Goal: Check status: Check status

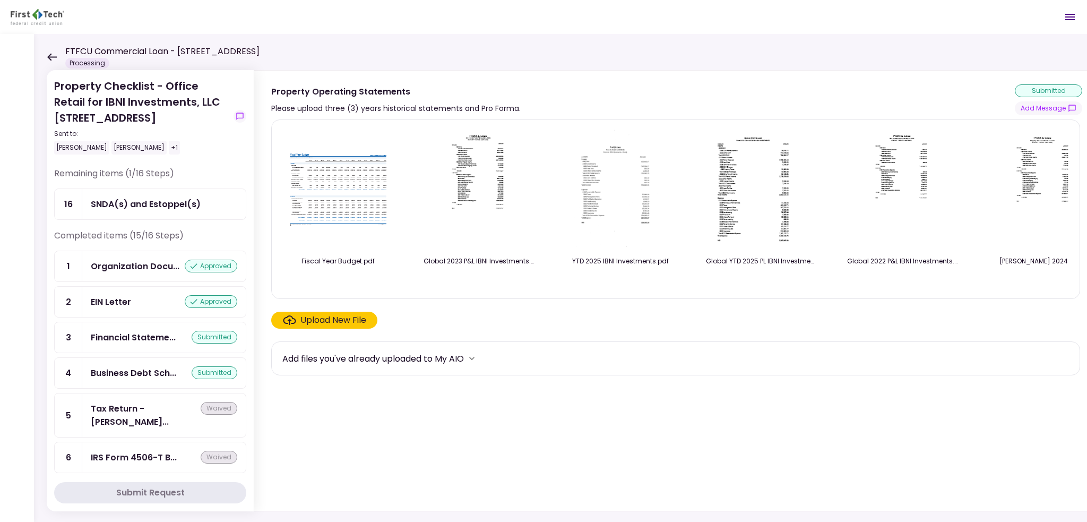
scroll to position [159, 0]
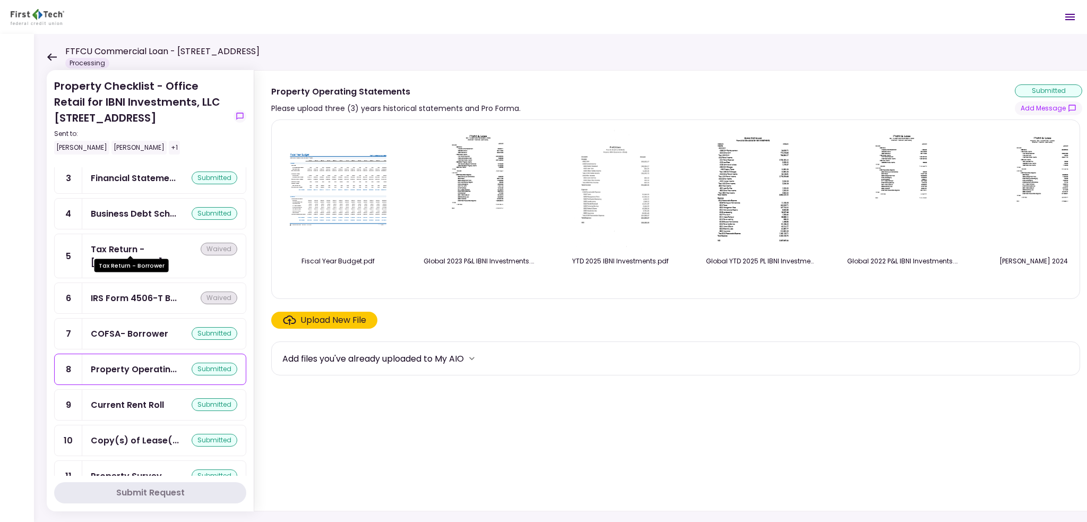
click at [130, 246] on div "Tax Return - [PERSON_NAME]..." at bounding box center [146, 256] width 110 height 27
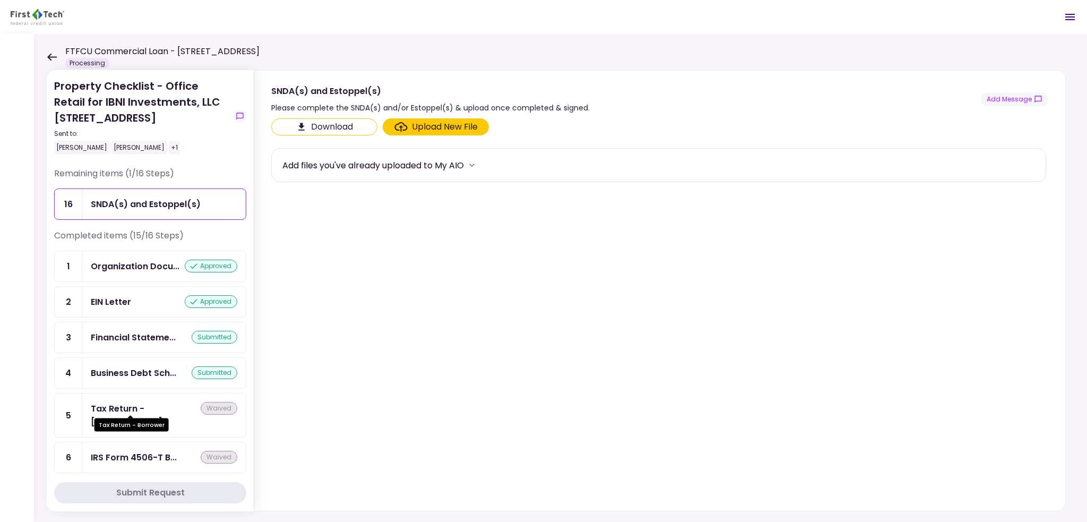
click at [121, 405] on div "Tax Return - [PERSON_NAME]..." at bounding box center [146, 415] width 110 height 27
click at [119, 405] on div "Tax Return - [PERSON_NAME]..." at bounding box center [146, 415] width 110 height 27
click at [47, 58] on icon at bounding box center [52, 57] width 10 height 8
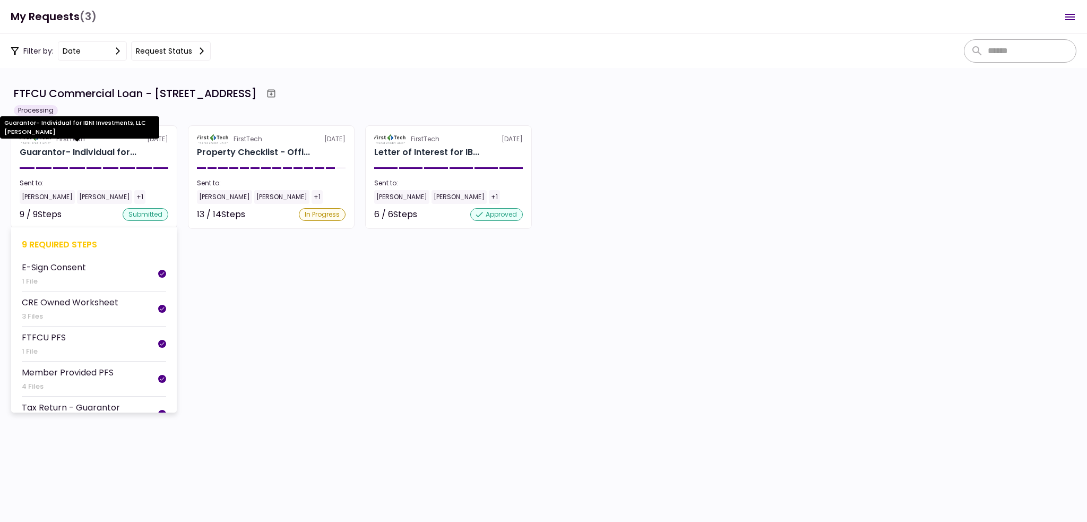
click at [104, 150] on div "Guarantor- Individual for..." at bounding box center [78, 152] width 117 height 13
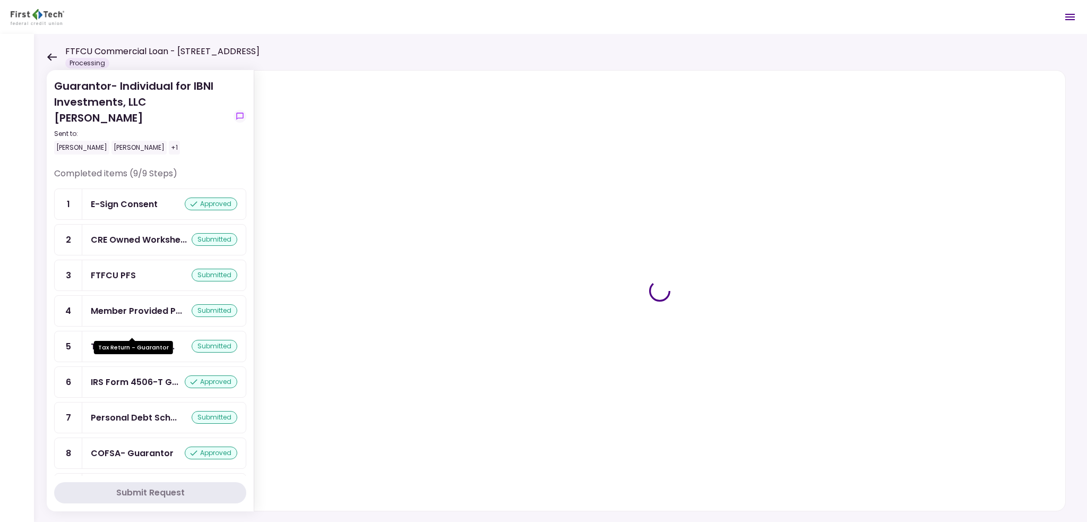
click at [148, 340] on div "Tax Return - Guar..." at bounding box center [133, 346] width 84 height 13
